Goal: Task Accomplishment & Management: Use online tool/utility

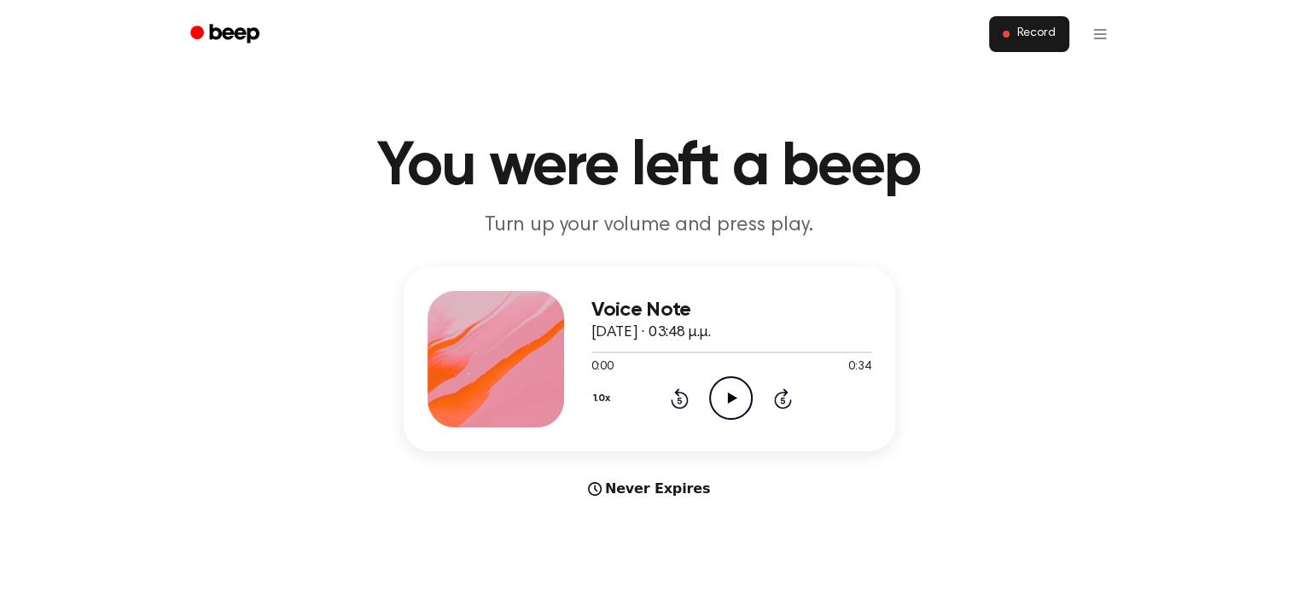
click at [1004, 38] on button "Record" at bounding box center [1028, 34] width 79 height 36
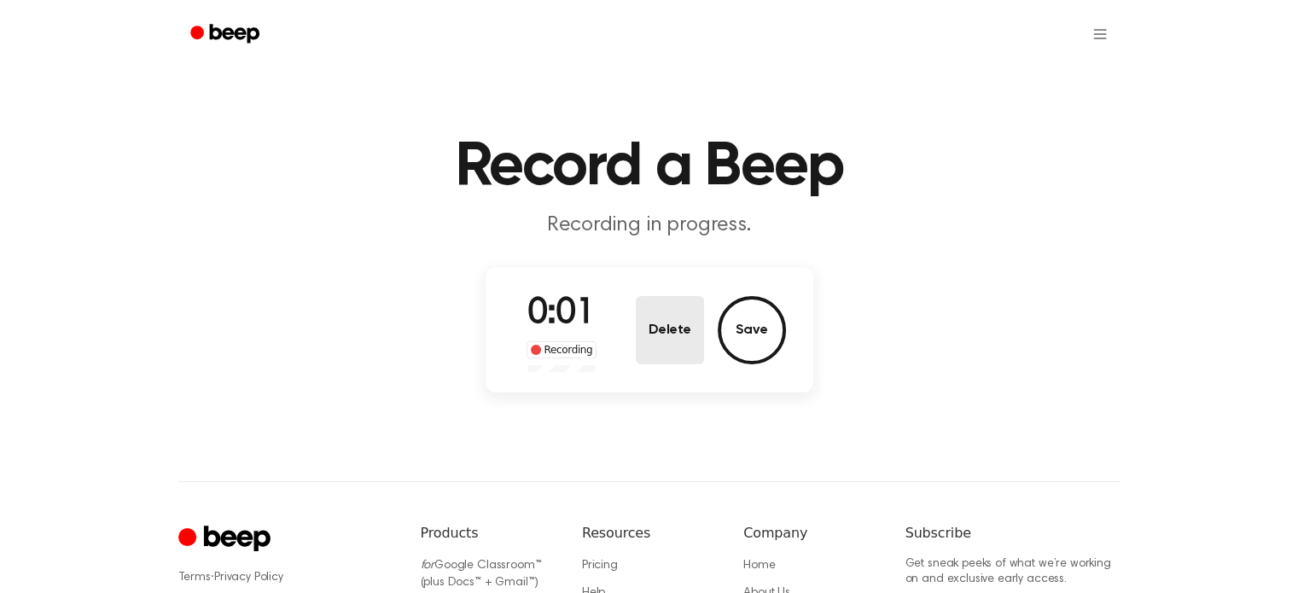
click at [655, 327] on button "Delete" at bounding box center [670, 330] width 68 height 68
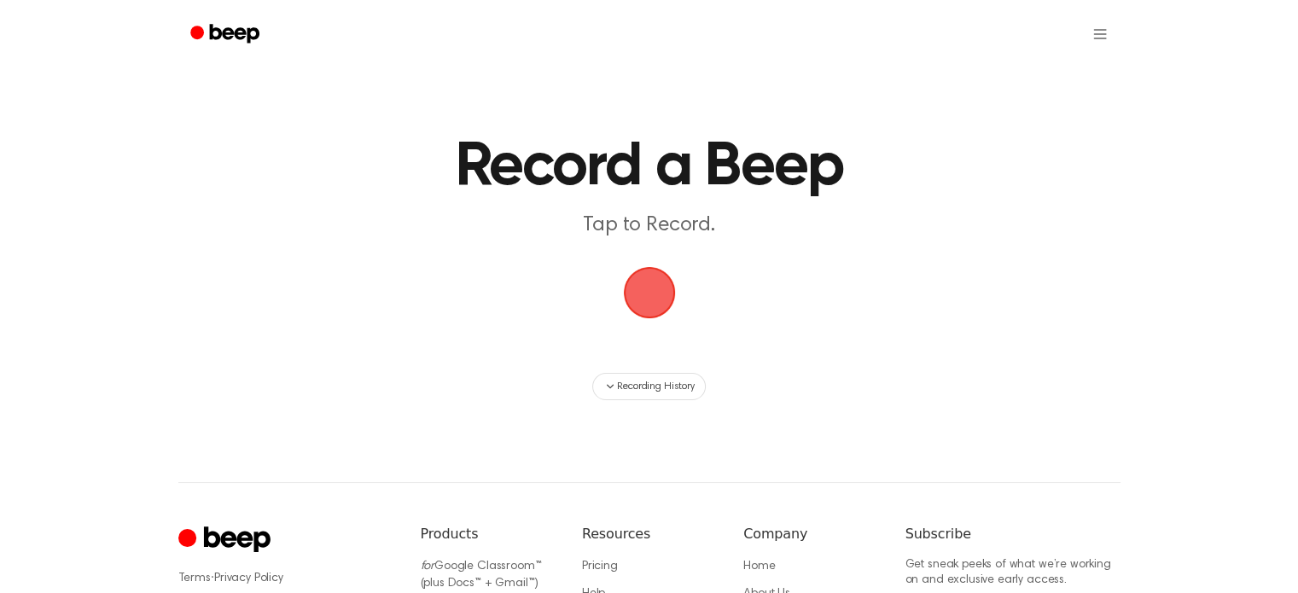
click at [659, 296] on span "button" at bounding box center [650, 293] width 48 height 48
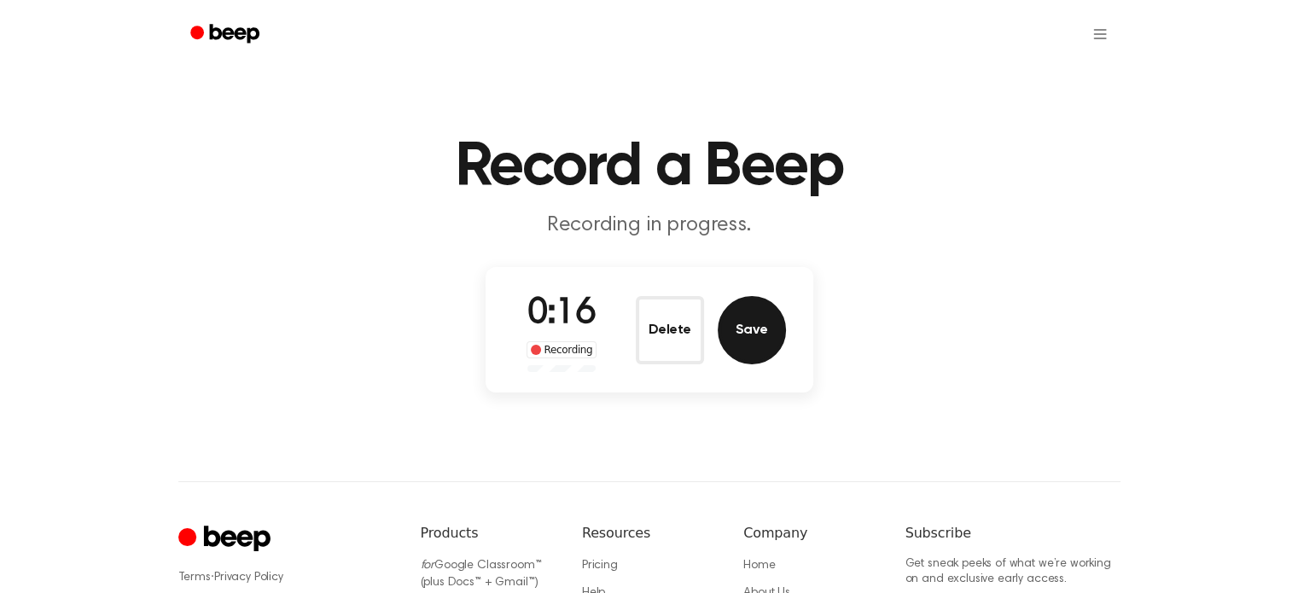
click at [731, 329] on button "Save" at bounding box center [752, 330] width 68 height 68
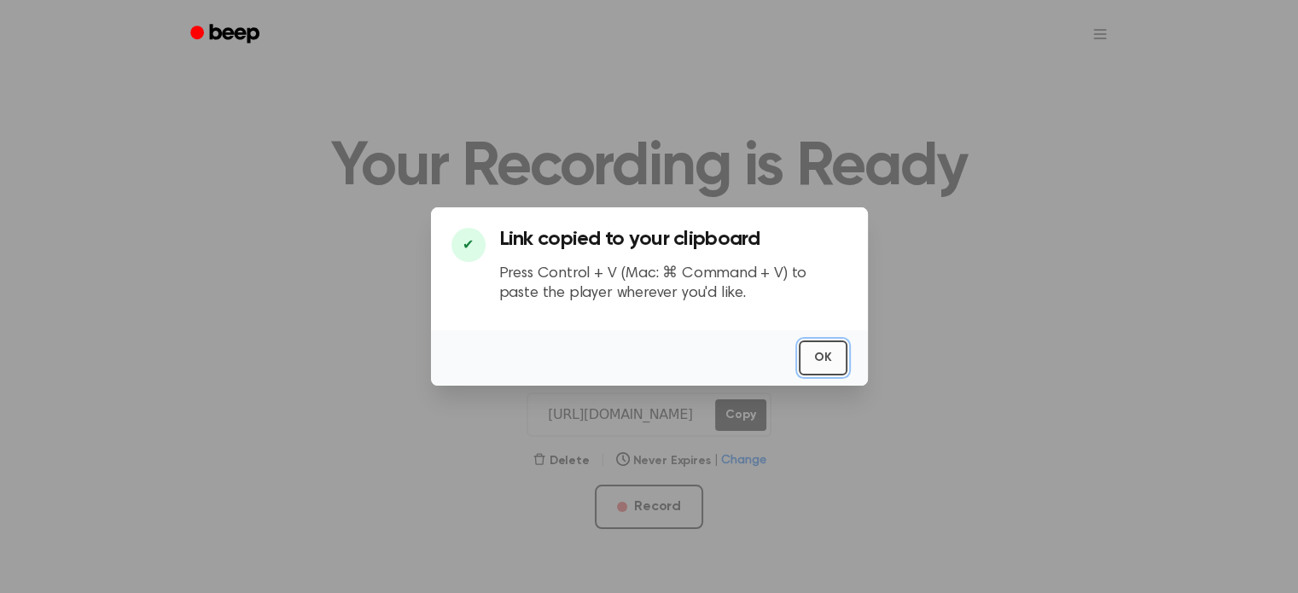
click at [818, 354] on button "OK" at bounding box center [823, 358] width 49 height 35
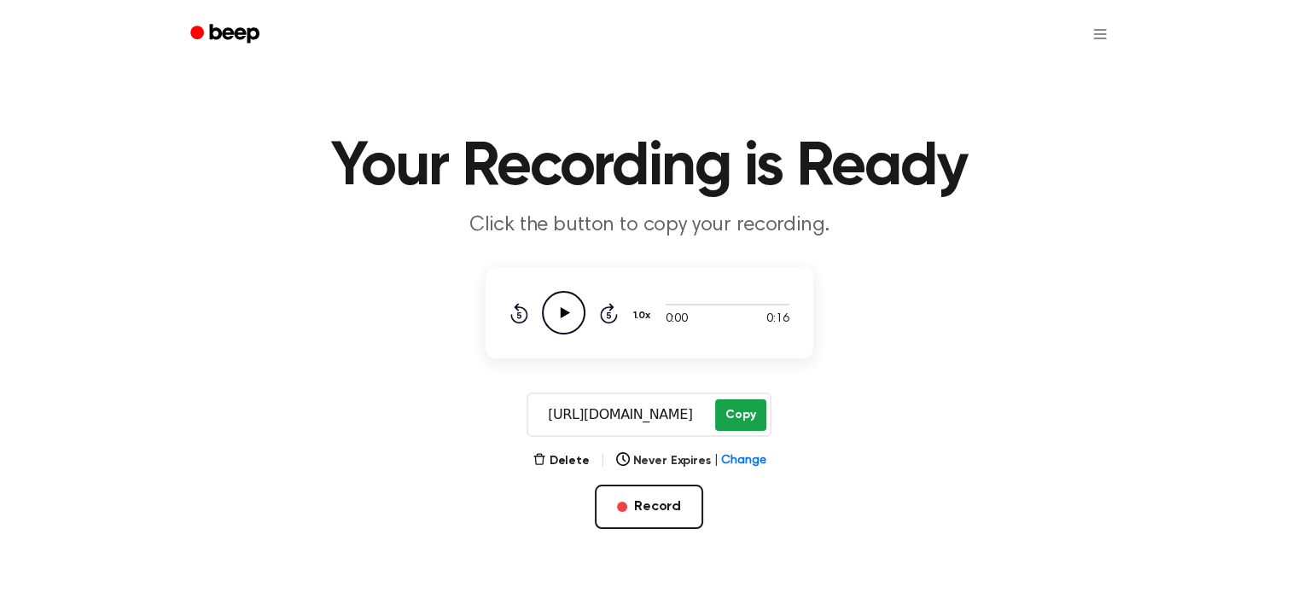
click at [751, 417] on button "Copy" at bounding box center [740, 415] width 50 height 32
click at [571, 457] on button "Delete" at bounding box center [561, 461] width 57 height 18
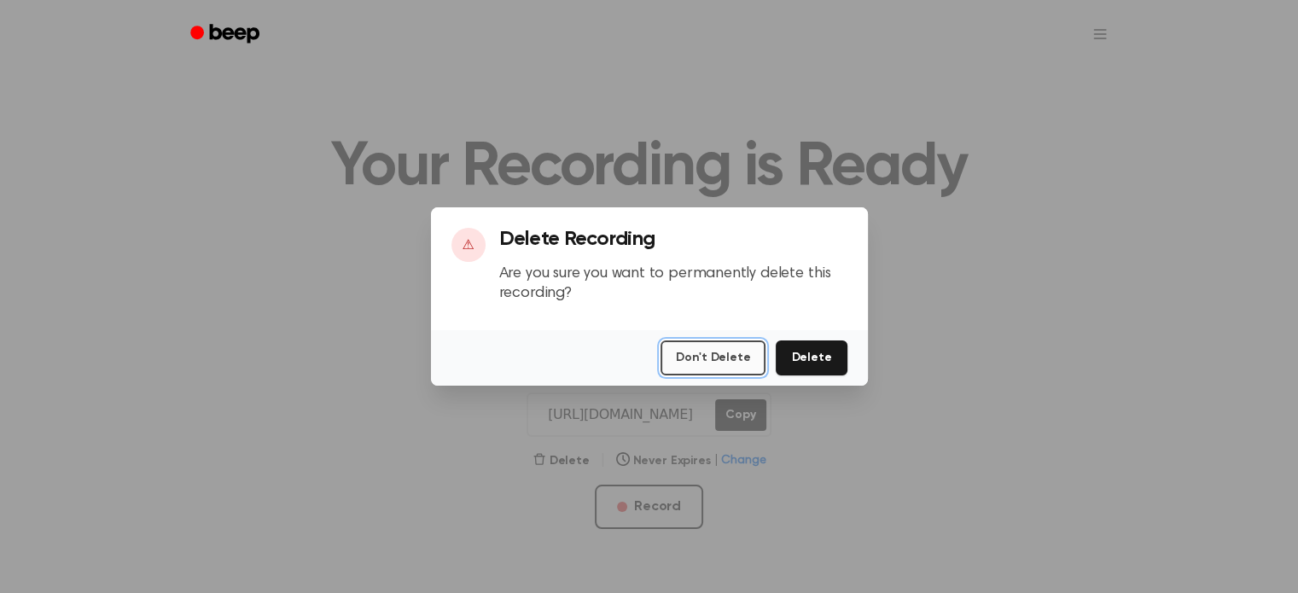
click at [733, 364] on button "Don't Delete" at bounding box center [713, 358] width 105 height 35
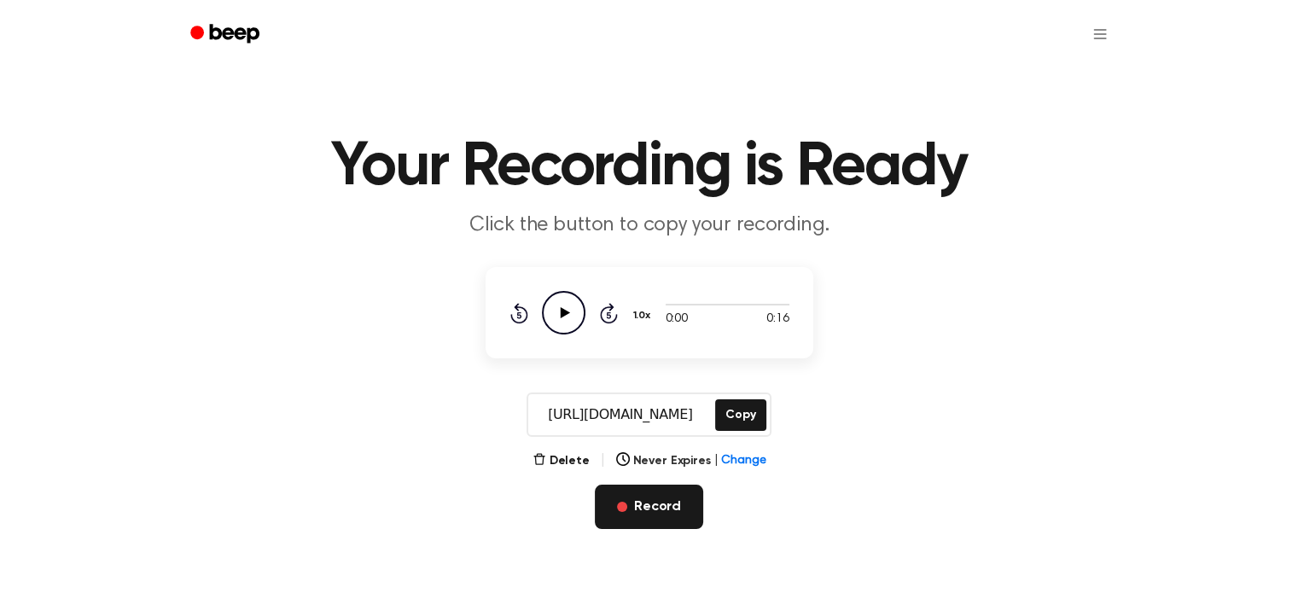
click at [659, 498] on button "Record" at bounding box center [649, 507] width 108 height 44
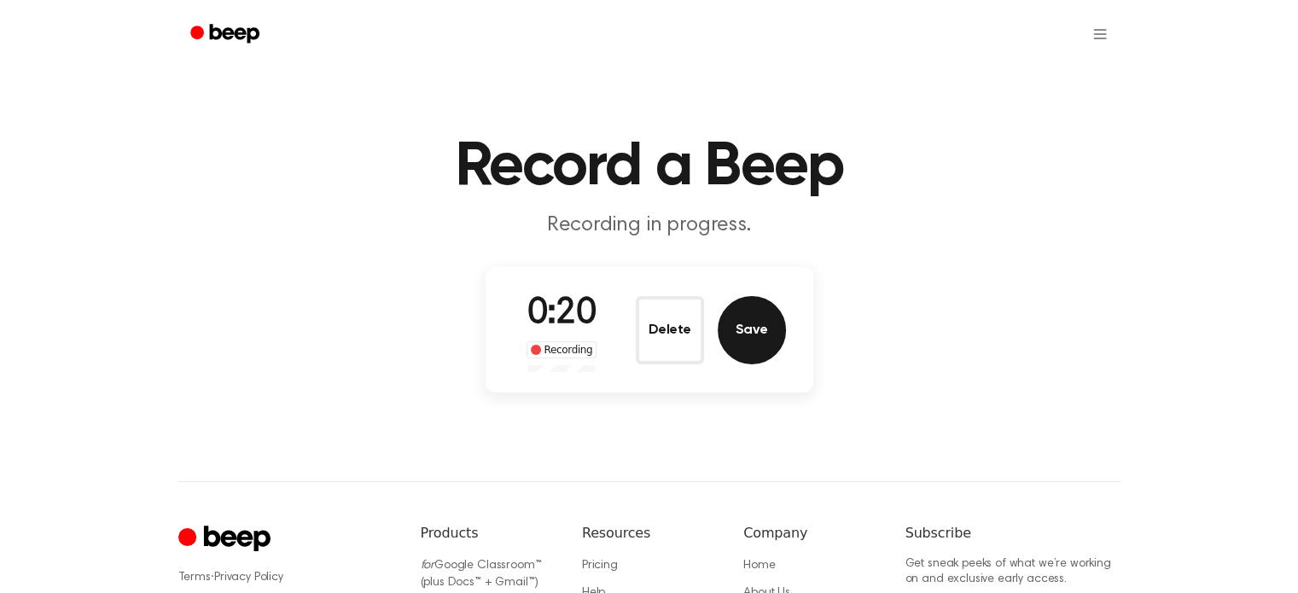
click at [739, 340] on button "Save" at bounding box center [752, 330] width 68 height 68
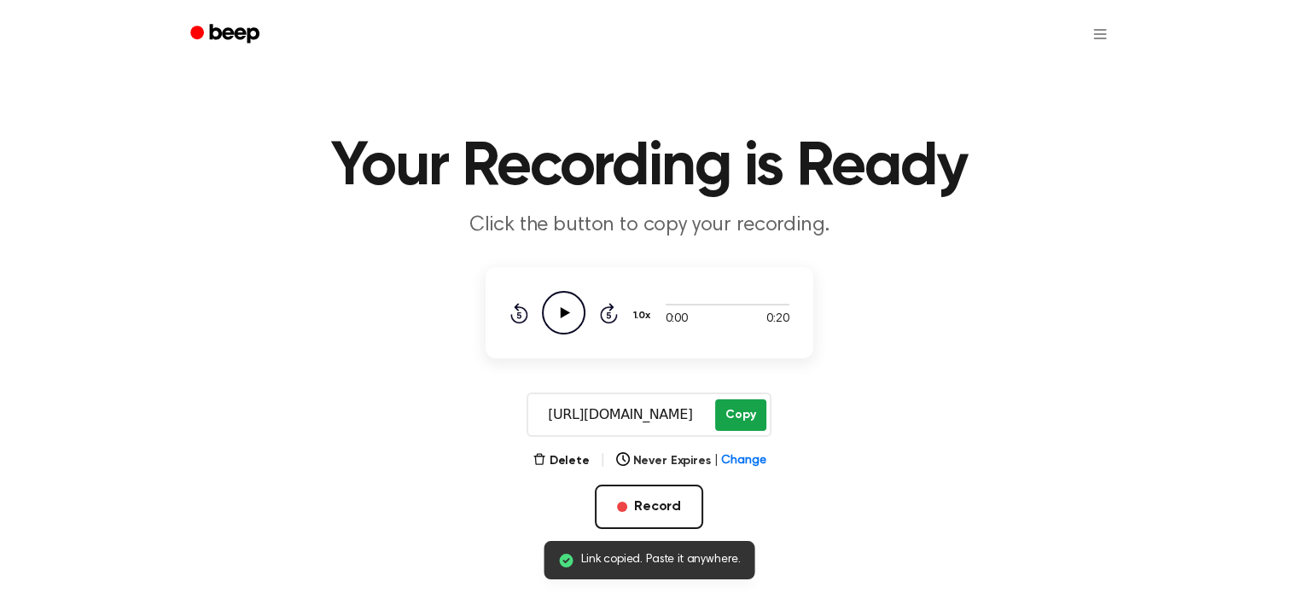
click at [724, 417] on button "Copy" at bounding box center [740, 415] width 50 height 32
